Goal: Task Accomplishment & Management: Complete application form

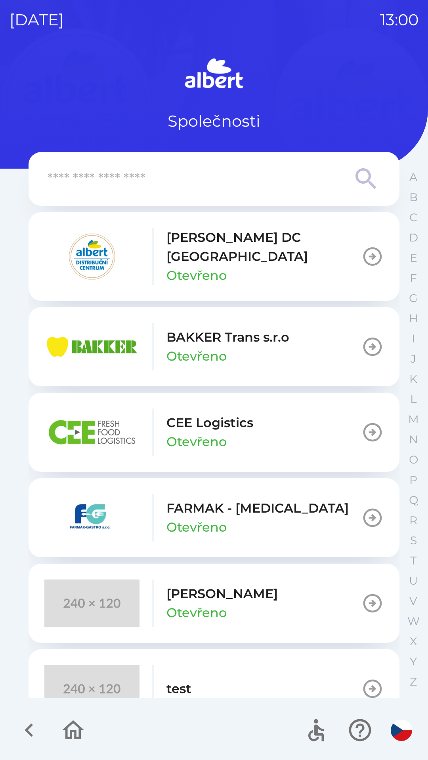
click at [171, 241] on p "[PERSON_NAME] DC [GEOGRAPHIC_DATA]" at bounding box center [263, 247] width 195 height 38
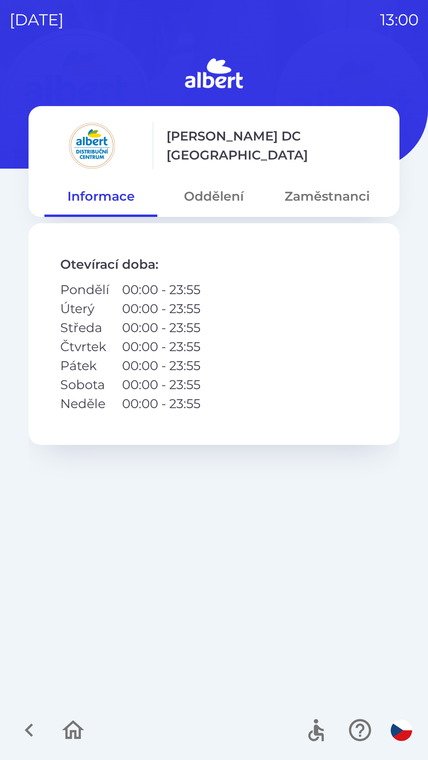
click at [200, 196] on button "Oddělení" at bounding box center [213, 196] width 113 height 29
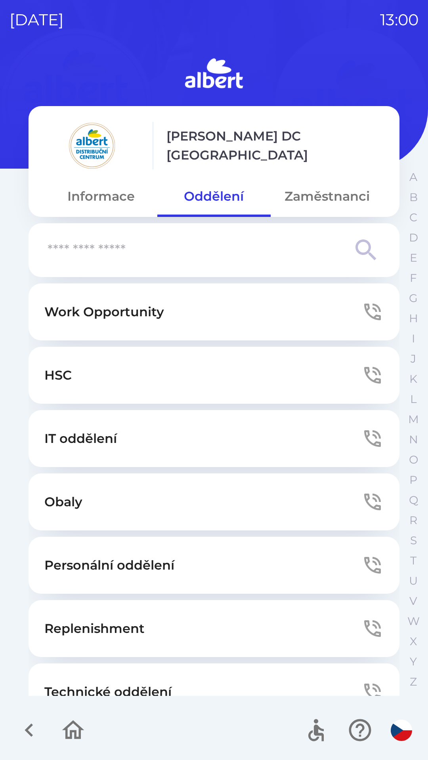
click at [94, 664] on button "Technické oddělení" at bounding box center [214, 692] width 371 height 57
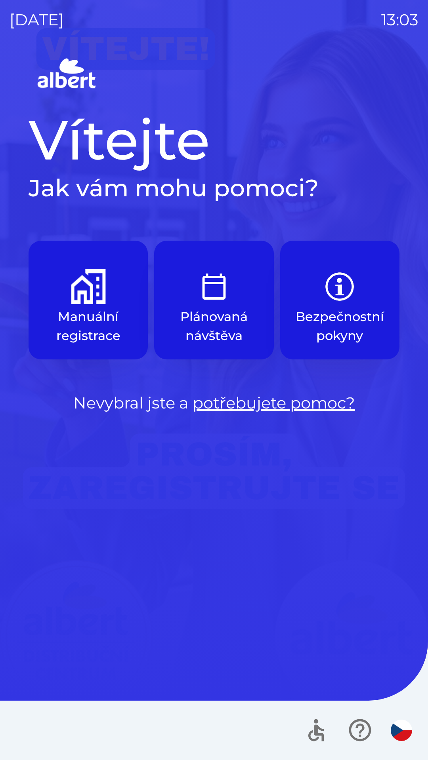
click at [72, 300] on img "button" at bounding box center [88, 286] width 35 height 35
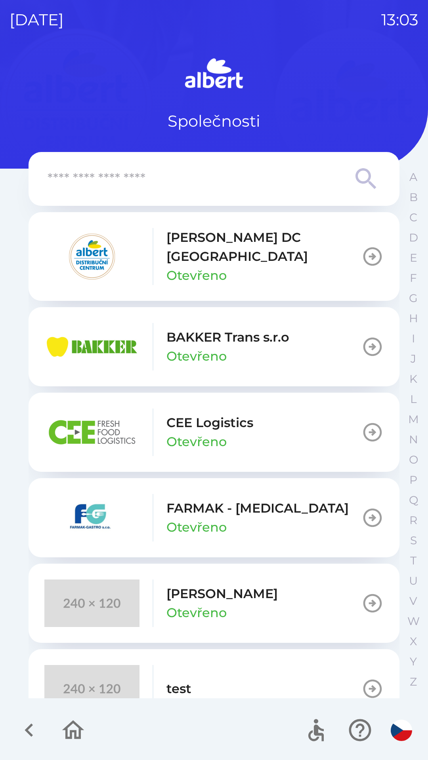
click at [175, 245] on p "[PERSON_NAME] DC [GEOGRAPHIC_DATA]" at bounding box center [263, 247] width 195 height 38
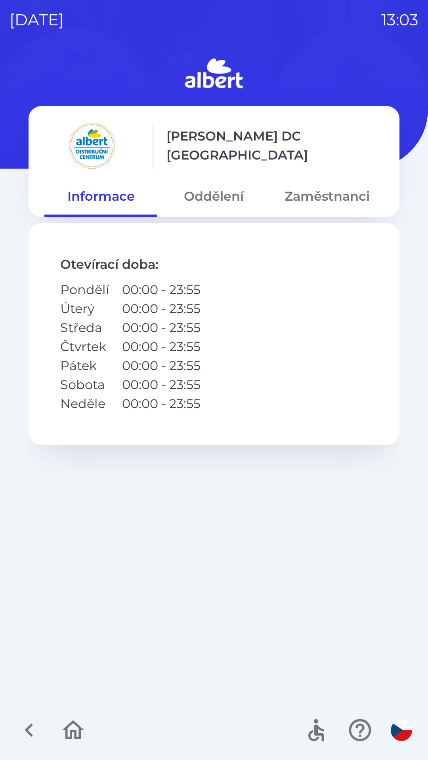
click at [204, 196] on button "Oddělení" at bounding box center [213, 196] width 113 height 29
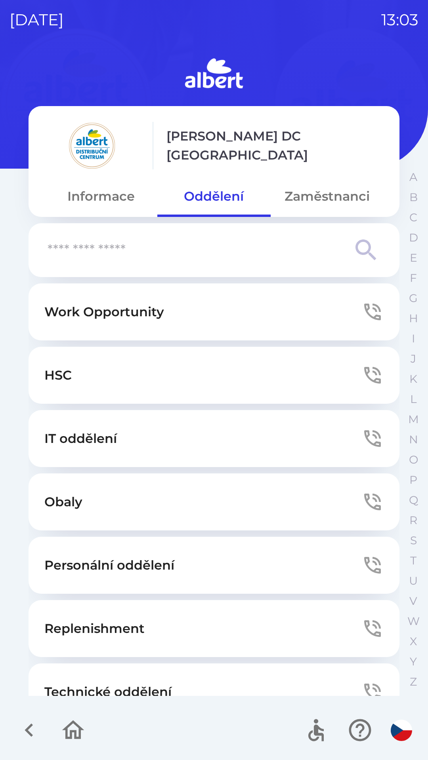
click at [89, 680] on button "Technické oddělení" at bounding box center [214, 692] width 371 height 57
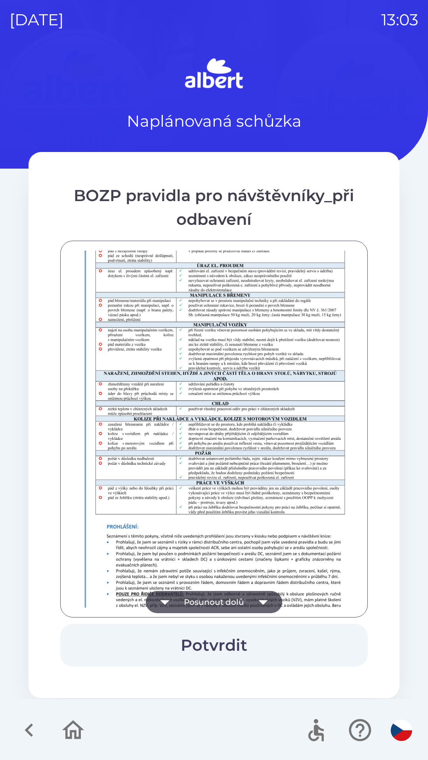
scroll to position [556, 0]
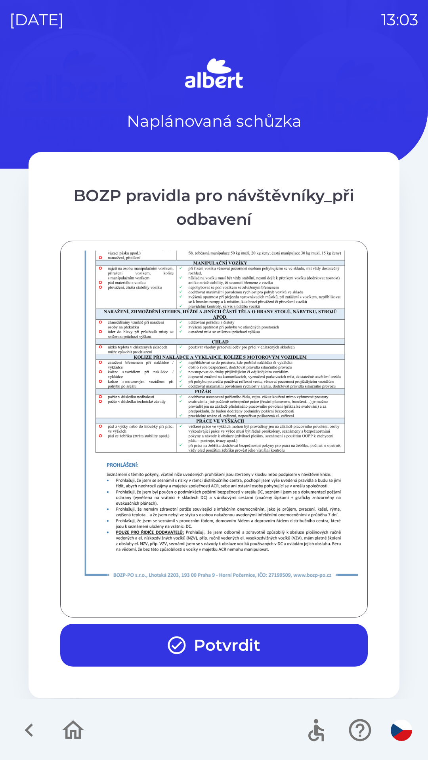
click at [251, 632] on button "Potvrdit" at bounding box center [213, 645] width 307 height 43
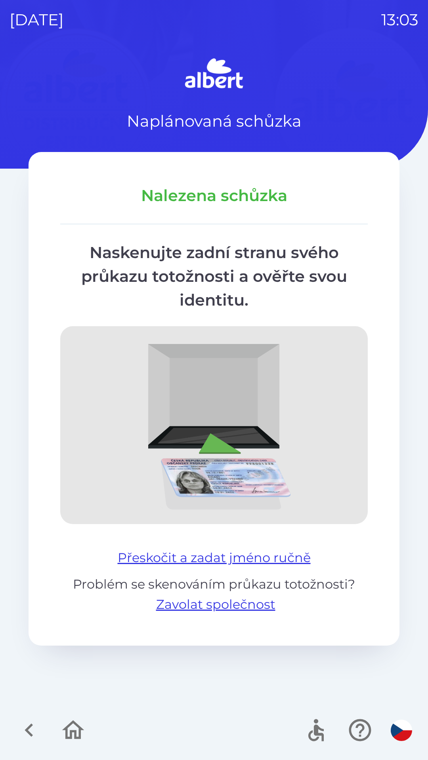
click at [265, 557] on button "Přeskočit a zadat jméno ručně" at bounding box center [213, 557] width 199 height 19
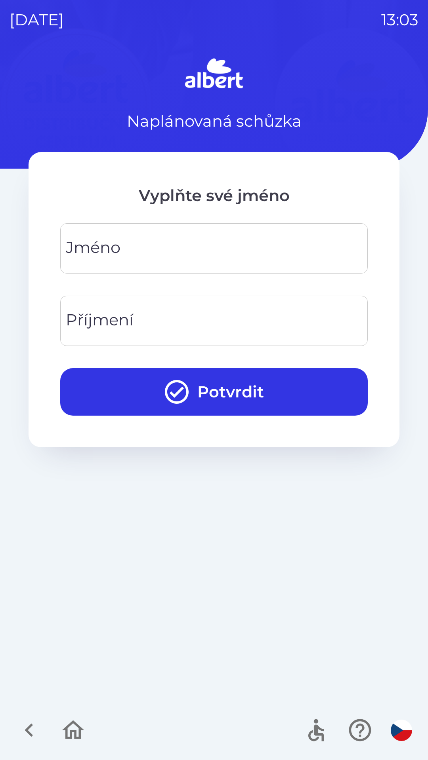
click at [139, 252] on input "Jméno" at bounding box center [214, 248] width 288 height 31
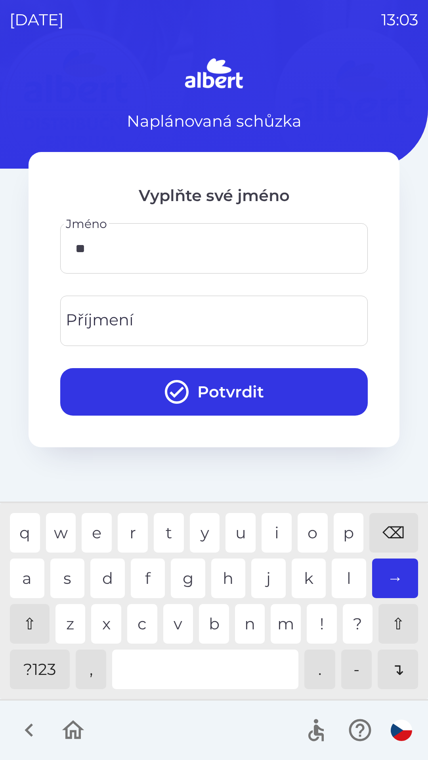
click at [24, 571] on div "a" at bounding box center [27, 579] width 34 height 40
type input "*****"
click at [345, 568] on div "l" at bounding box center [348, 579] width 34 height 40
click at [136, 312] on input "Příjmení" at bounding box center [214, 320] width 288 height 31
click at [17, 565] on div "a" at bounding box center [27, 579] width 34 height 40
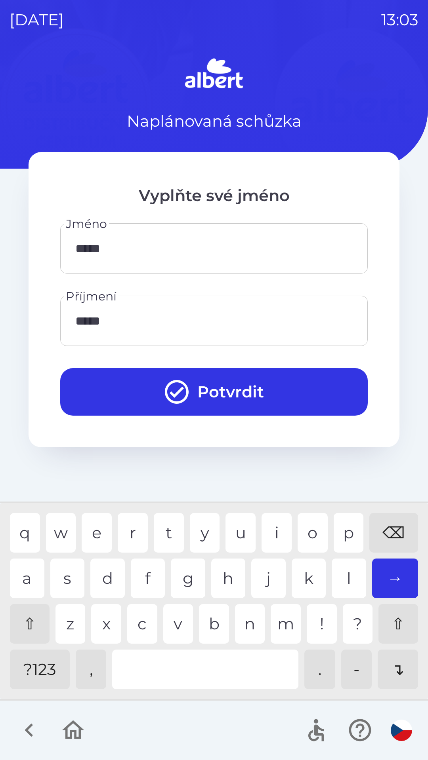
click at [265, 568] on div "j" at bounding box center [268, 579] width 34 height 40
click at [305, 575] on div "k" at bounding box center [308, 579] width 34 height 40
type input "*******"
click at [204, 391] on button "Potvrdit" at bounding box center [213, 392] width 307 height 48
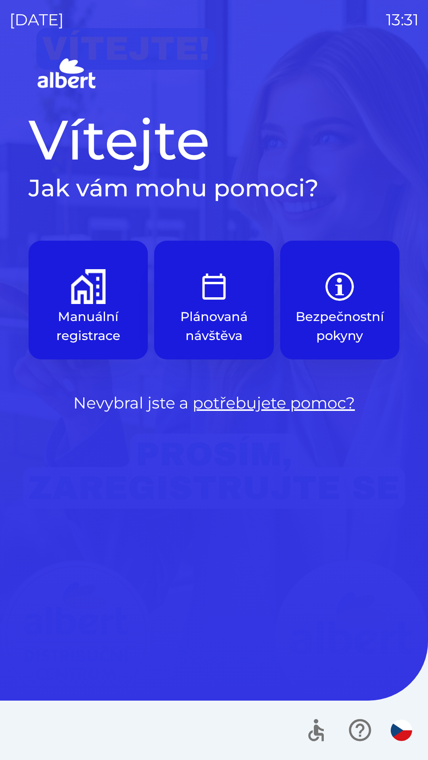
click at [75, 313] on p "Manuální registrace" at bounding box center [88, 326] width 81 height 38
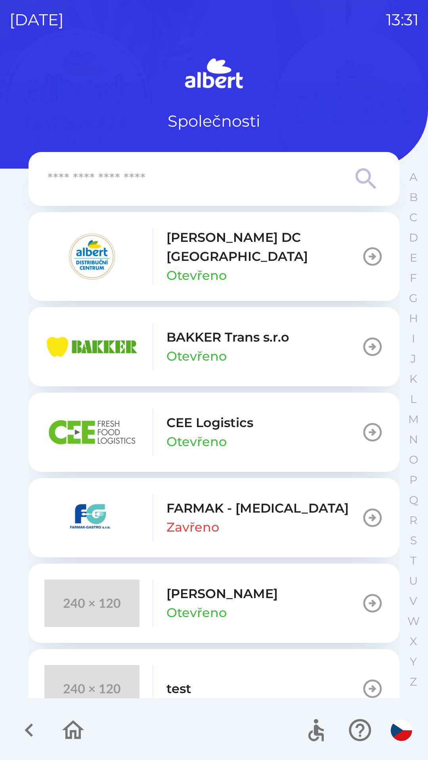
click at [177, 232] on div "[PERSON_NAME] DC [GEOGRAPHIC_DATA] Otevřeno" at bounding box center [202, 256] width 317 height 57
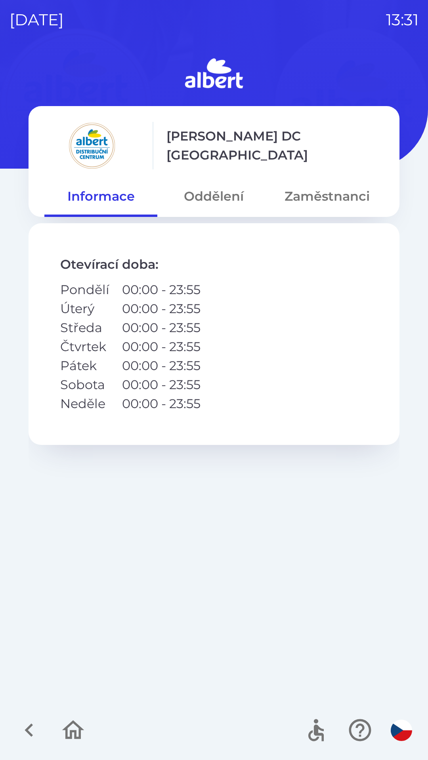
click at [207, 192] on button "Oddělení" at bounding box center [213, 196] width 113 height 29
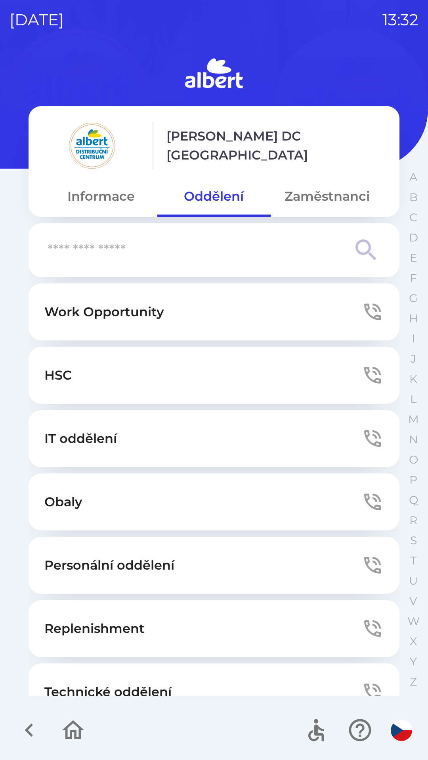
click at [305, 200] on button "Zaměstnanci" at bounding box center [326, 196] width 113 height 29
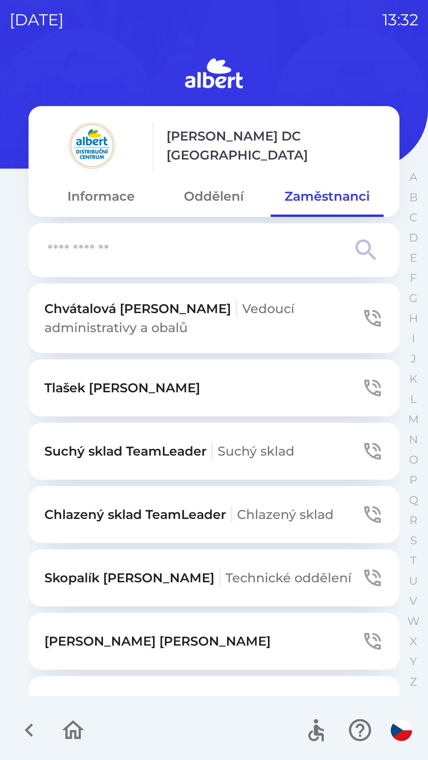
click at [83, 243] on input "text" at bounding box center [198, 251] width 301 height 22
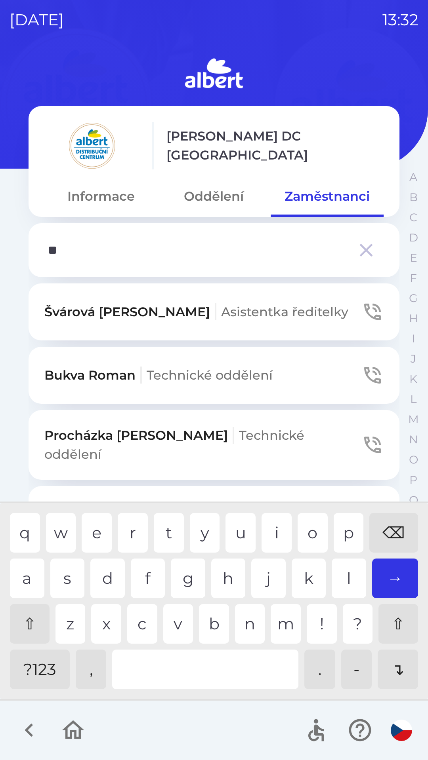
type input "*"
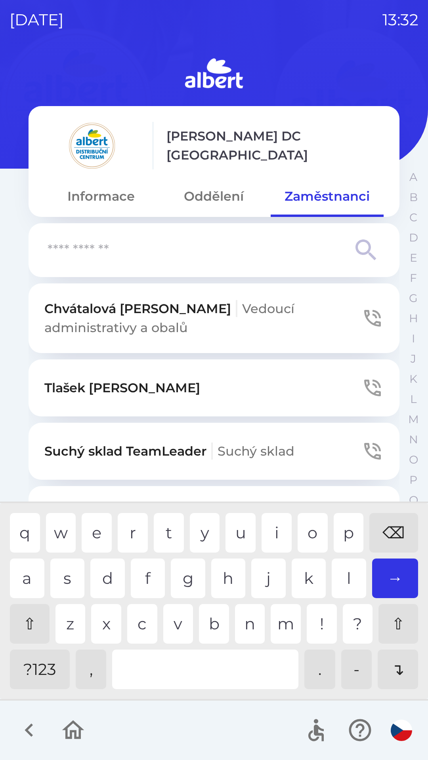
click at [394, 527] on div "⌫" at bounding box center [393, 533] width 49 height 40
click at [198, 194] on button "Oddělení" at bounding box center [213, 196] width 113 height 29
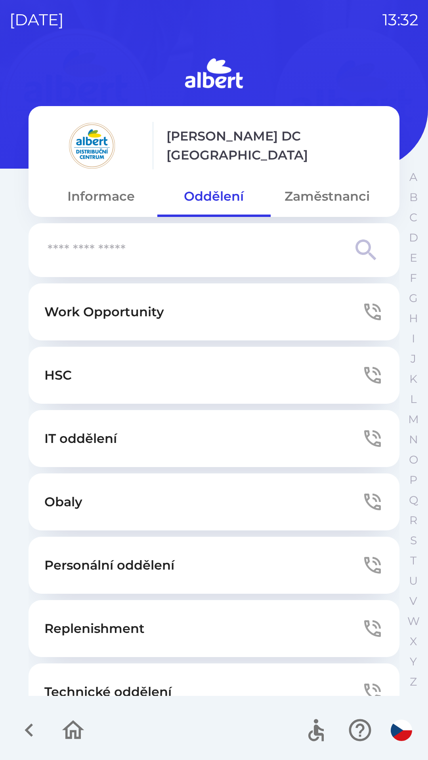
click at [299, 194] on button "Zaměstnanci" at bounding box center [326, 196] width 113 height 29
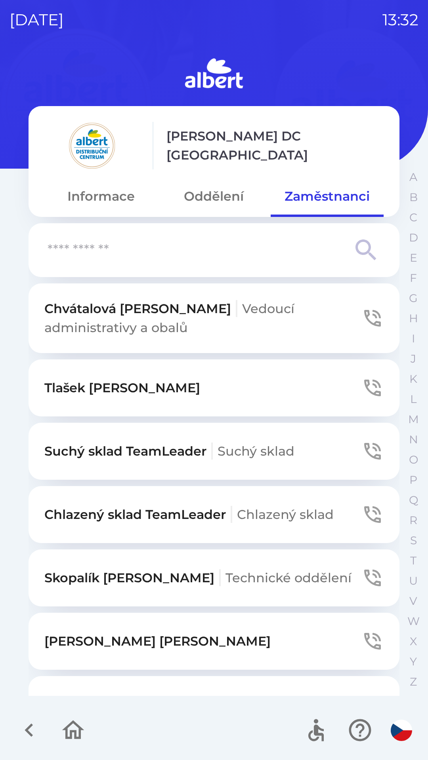
click at [150, 510] on p "Chlazený sklad TeamLeader Chlazený sklad" at bounding box center [188, 514] width 289 height 19
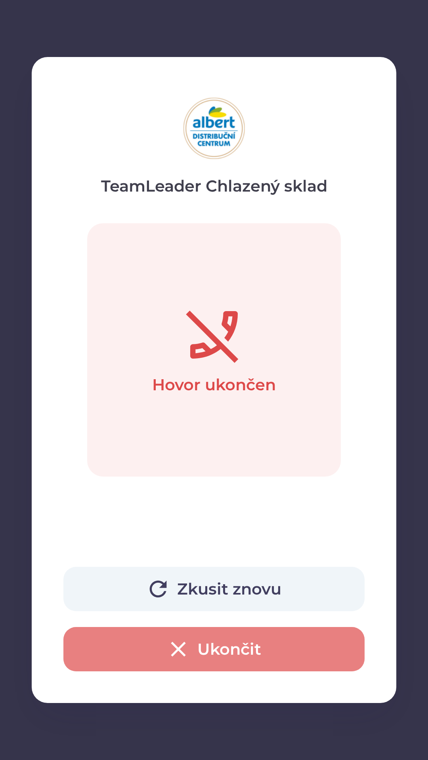
click at [187, 639] on icon "button" at bounding box center [178, 649] width 25 height 25
